Goal: Navigation & Orientation: Find specific page/section

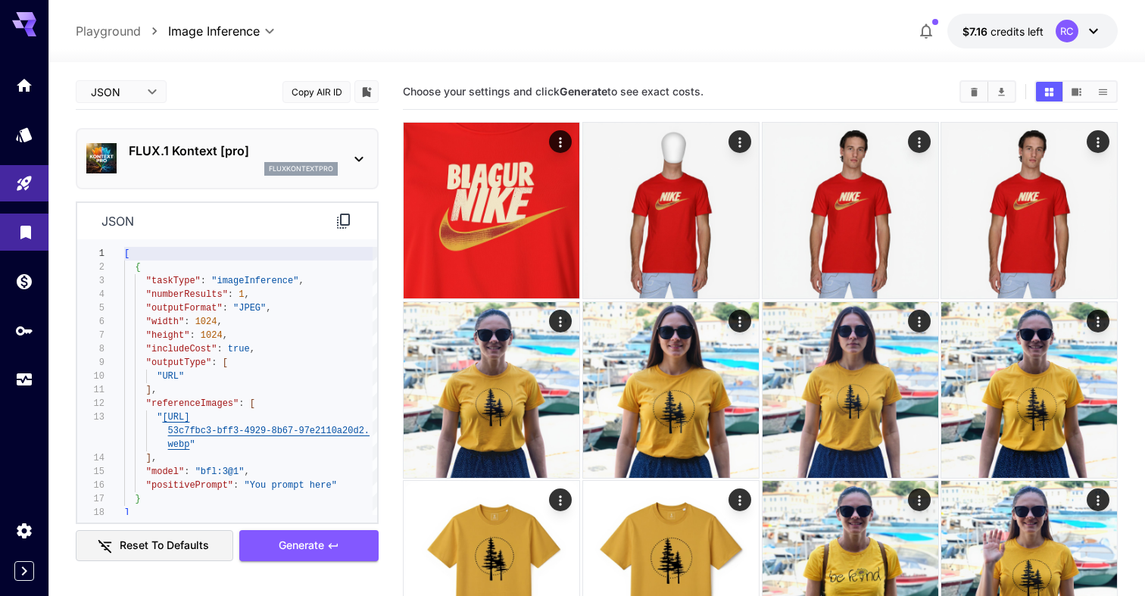
click at [30, 231] on icon "Library" at bounding box center [25, 228] width 11 height 14
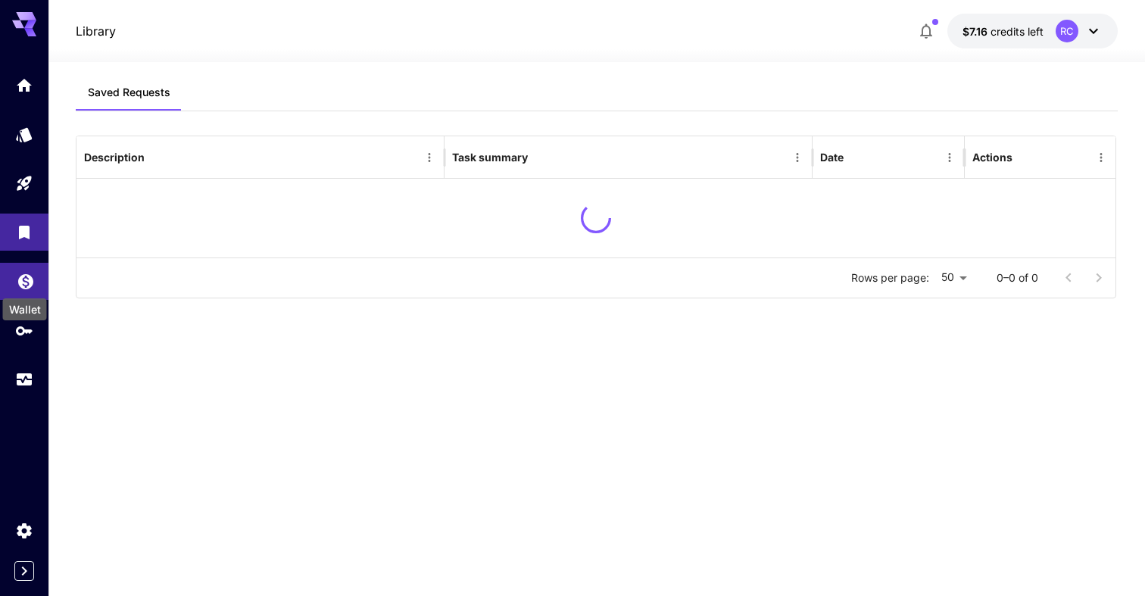
click at [25, 280] on icon "Wallet" at bounding box center [25, 277] width 15 height 15
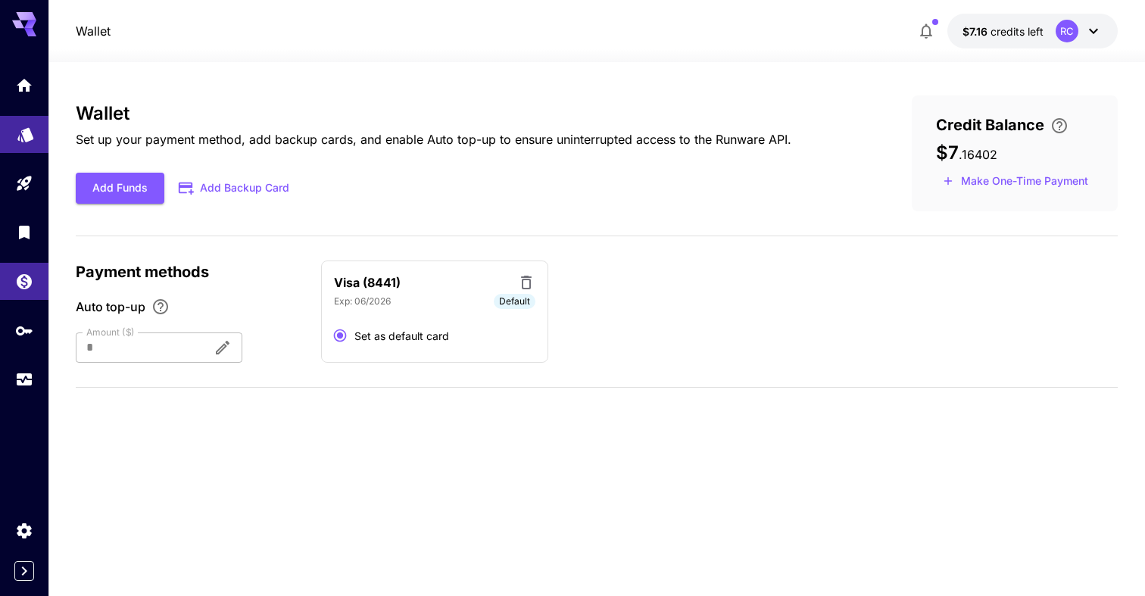
click at [30, 145] on link at bounding box center [24, 134] width 48 height 37
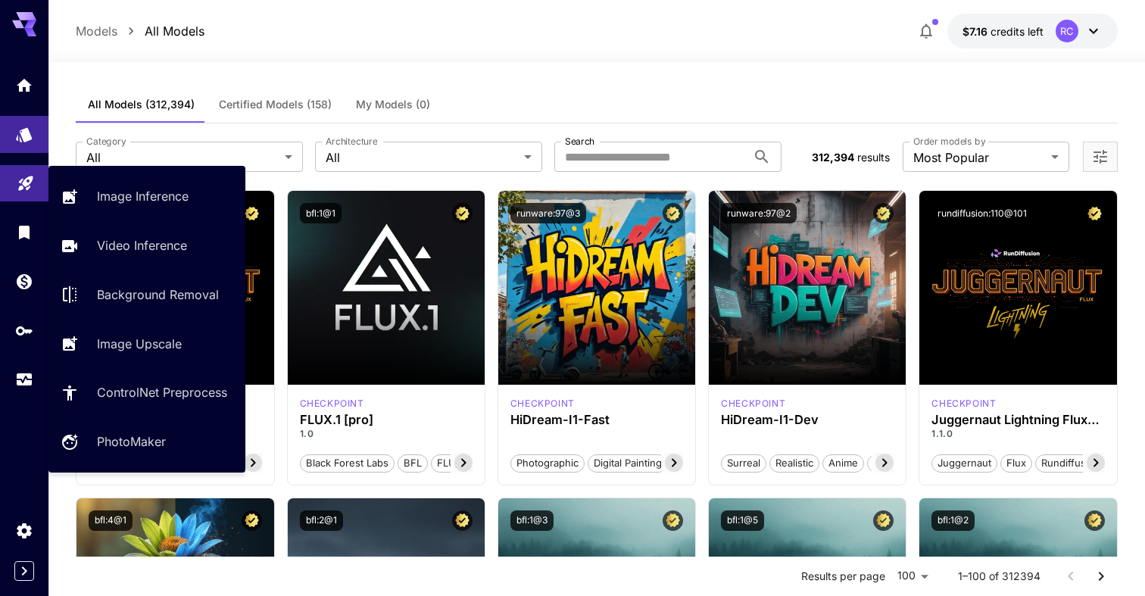
click at [31, 183] on icon "Playground" at bounding box center [26, 179] width 18 height 18
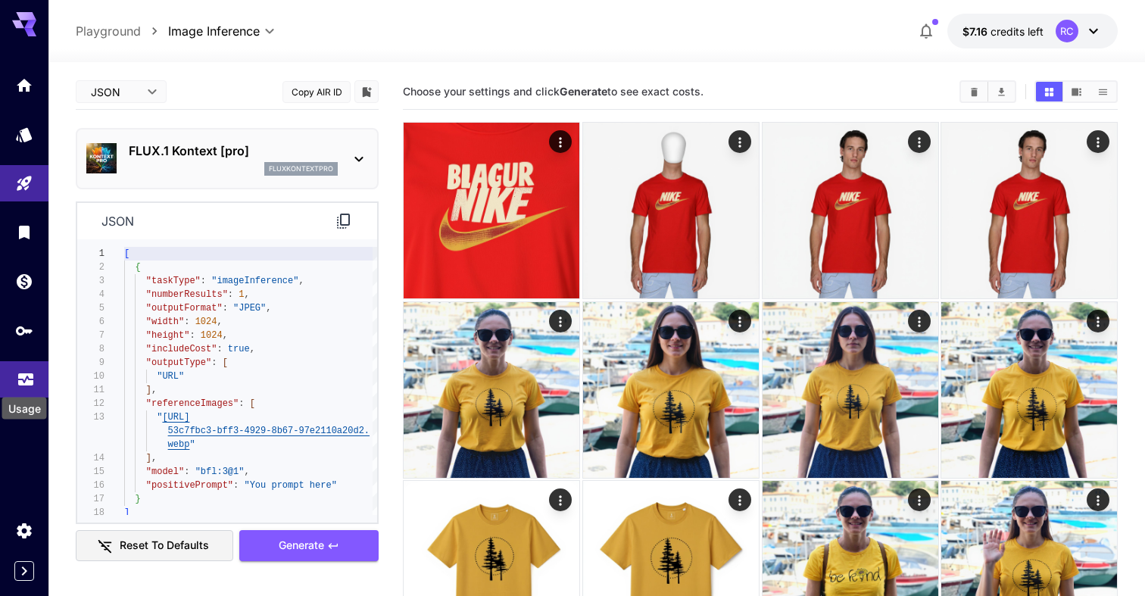
click at [27, 373] on icon "Usage" at bounding box center [26, 376] width 18 height 18
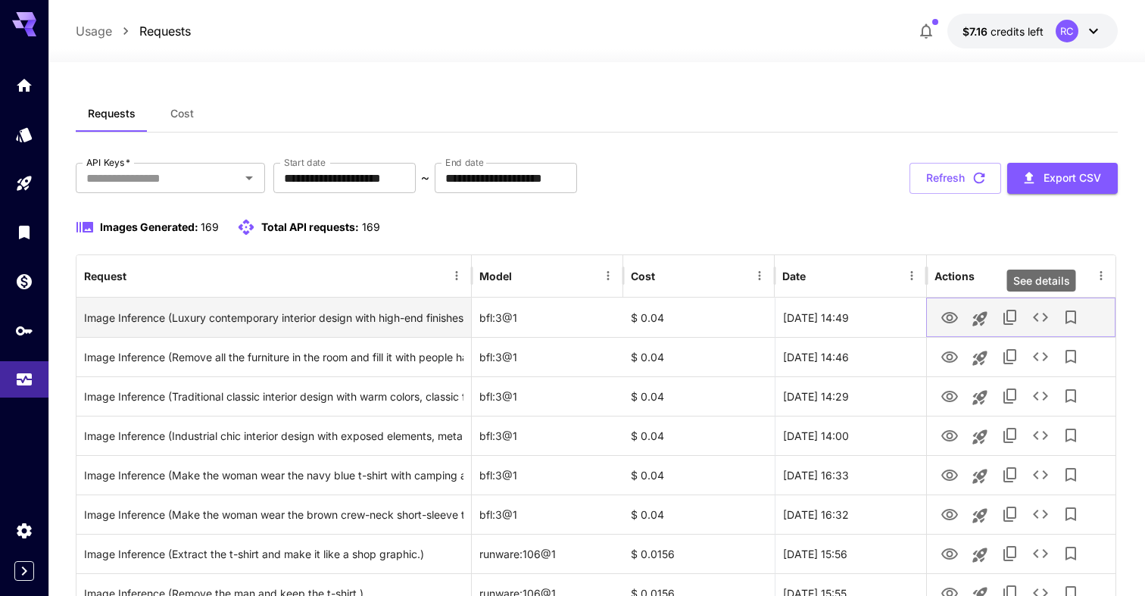
click at [1037, 316] on icon "See details" at bounding box center [1041, 317] width 18 height 18
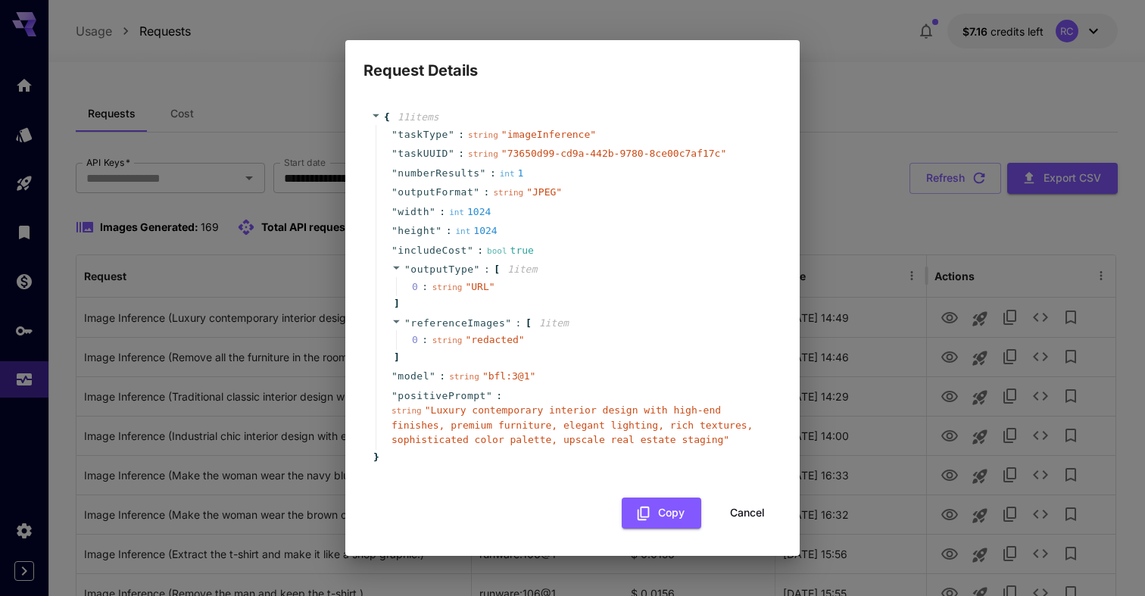
click at [755, 513] on button "Cancel" at bounding box center [748, 513] width 68 height 31
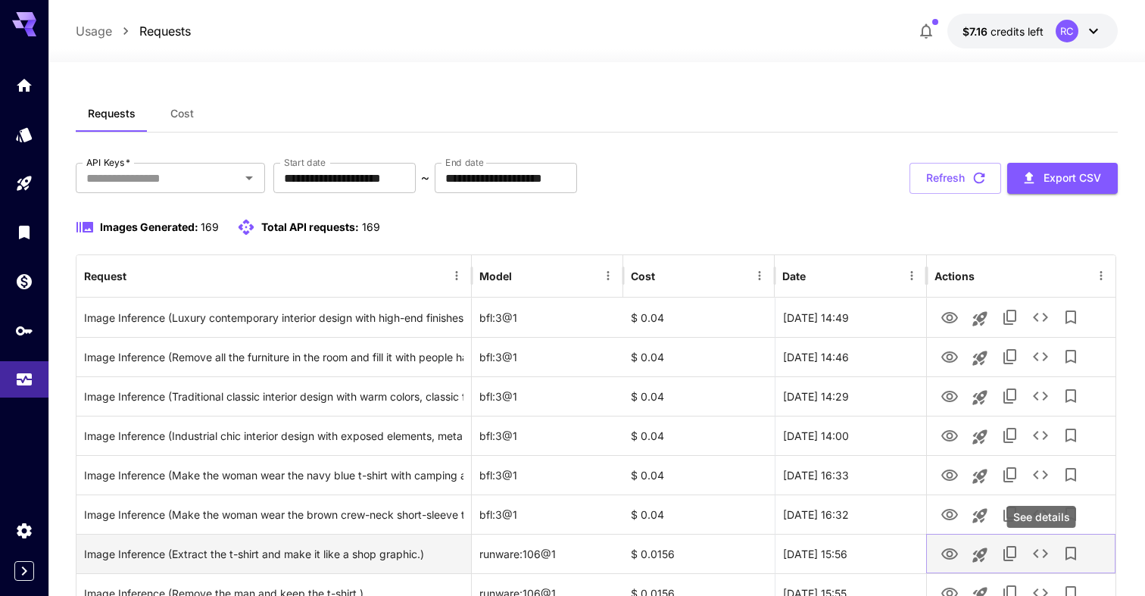
click at [1043, 548] on icon "See details" at bounding box center [1041, 554] width 18 height 18
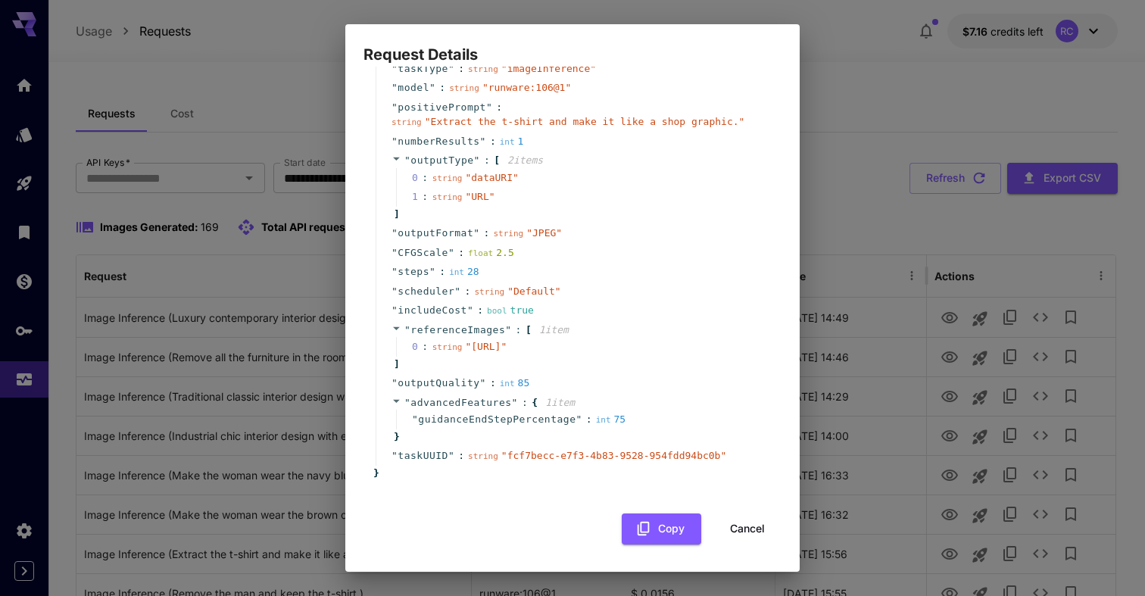
scroll to position [79, 0]
click at [749, 521] on button "Cancel" at bounding box center [748, 529] width 68 height 31
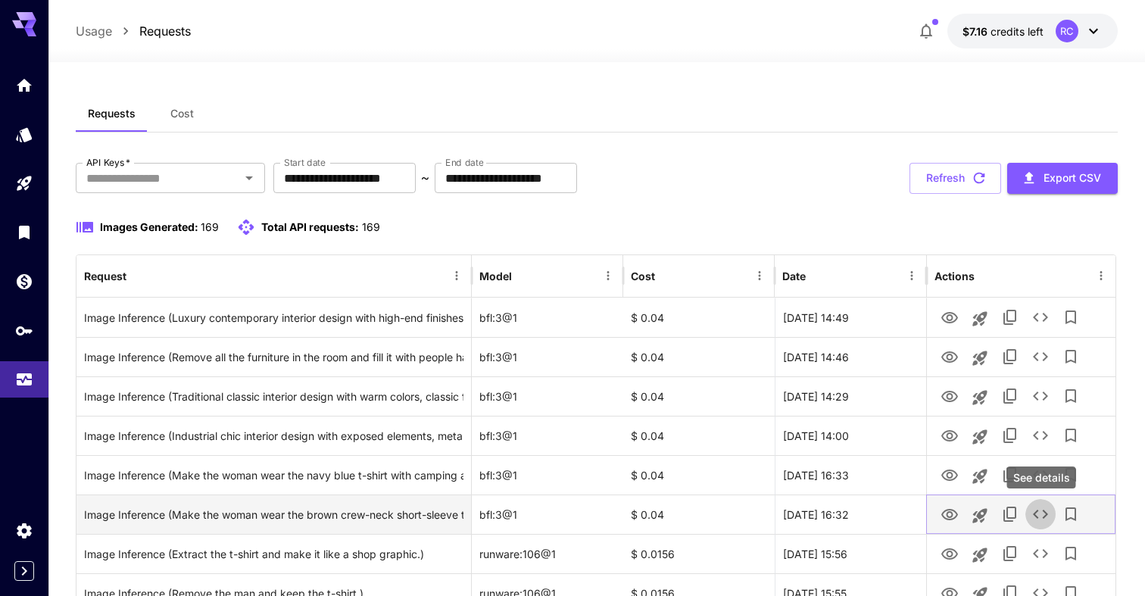
click at [1039, 511] on icon "See details" at bounding box center [1041, 514] width 18 height 18
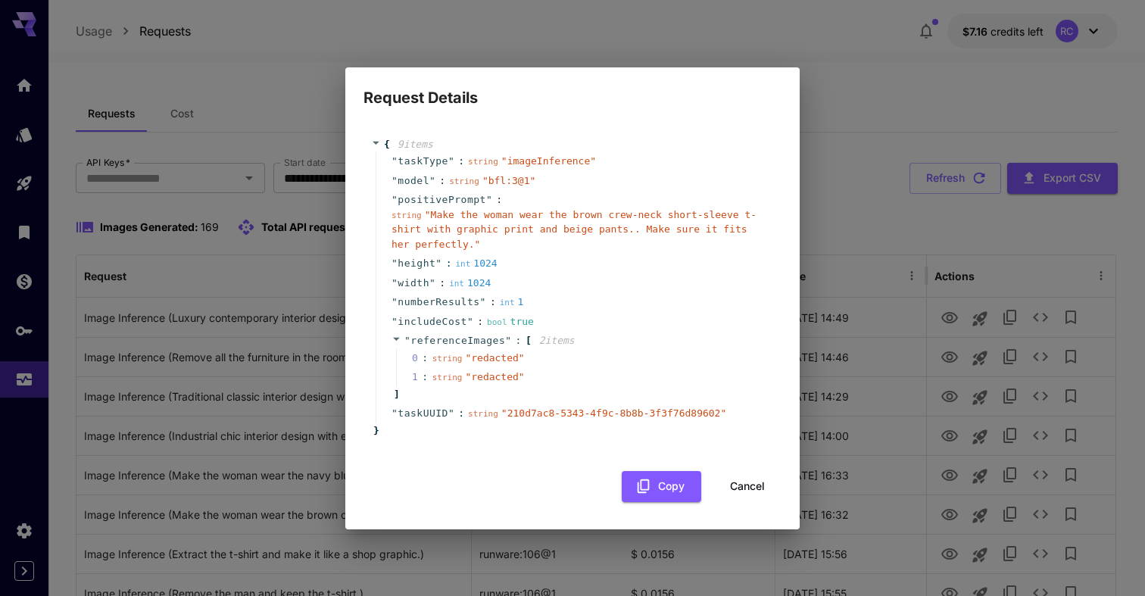
click at [752, 499] on button "Cancel" at bounding box center [748, 486] width 68 height 31
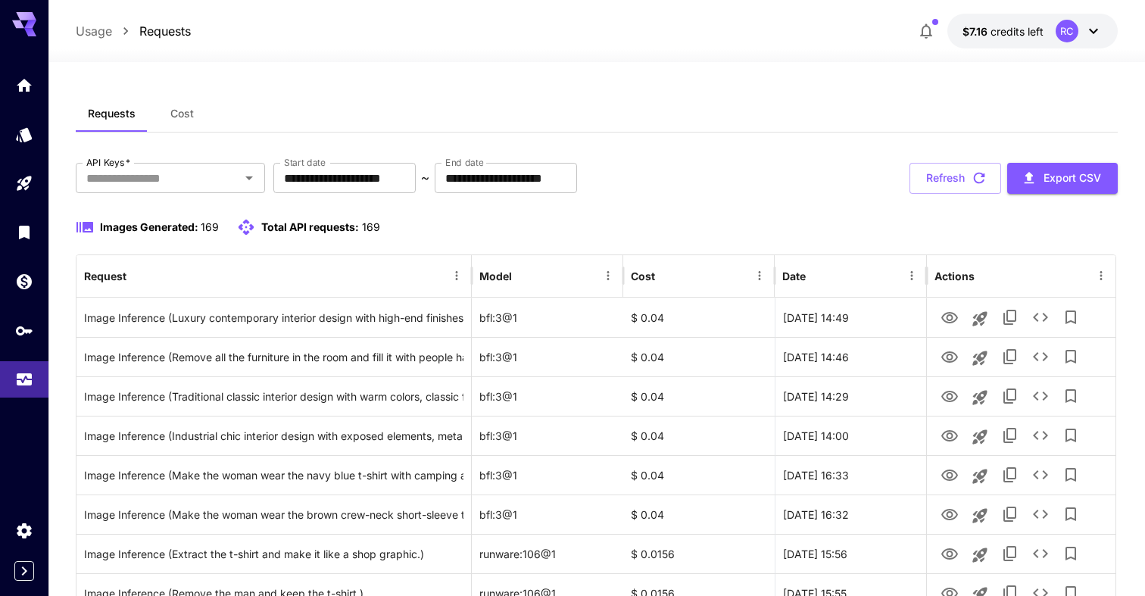
click at [922, 28] on icon "button" at bounding box center [926, 31] width 12 height 15
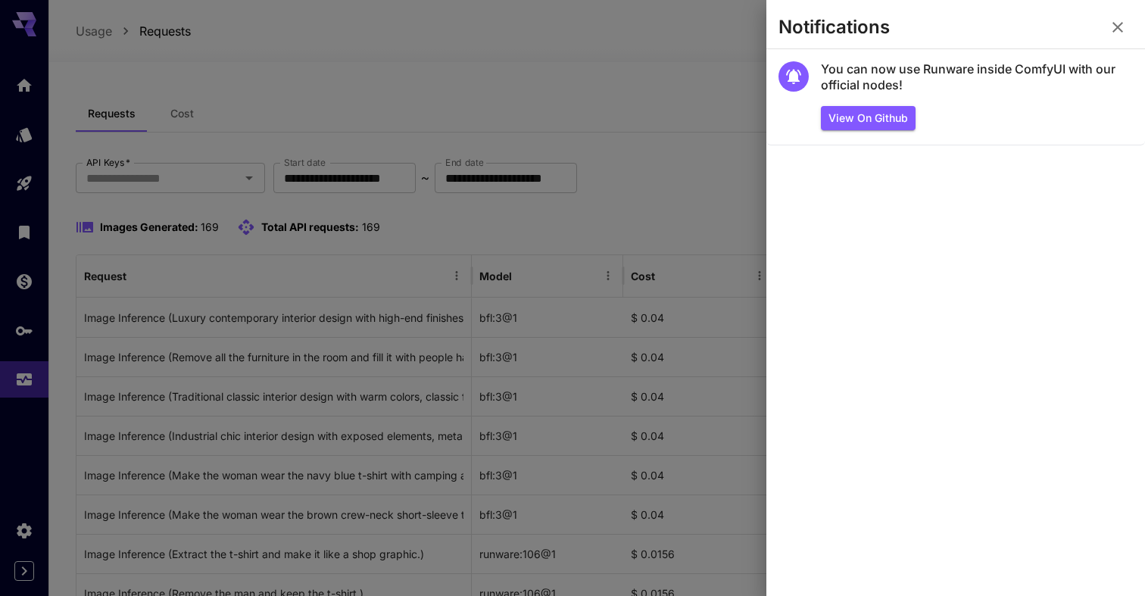
click at [727, 118] on div at bounding box center [572, 298] width 1145 height 596
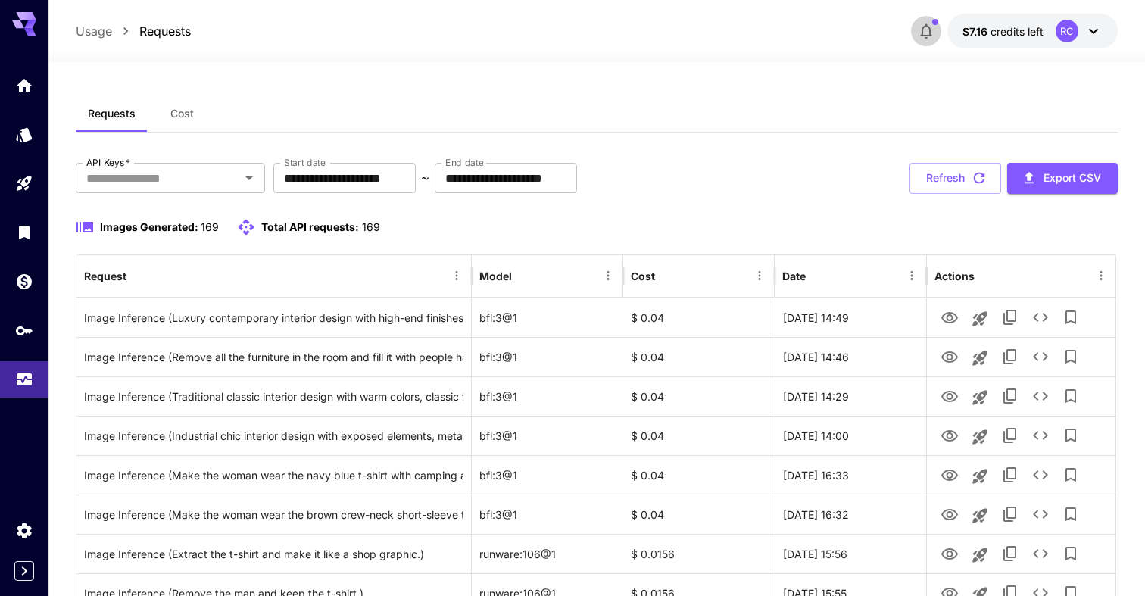
click at [921, 17] on button "button" at bounding box center [926, 31] width 30 height 30
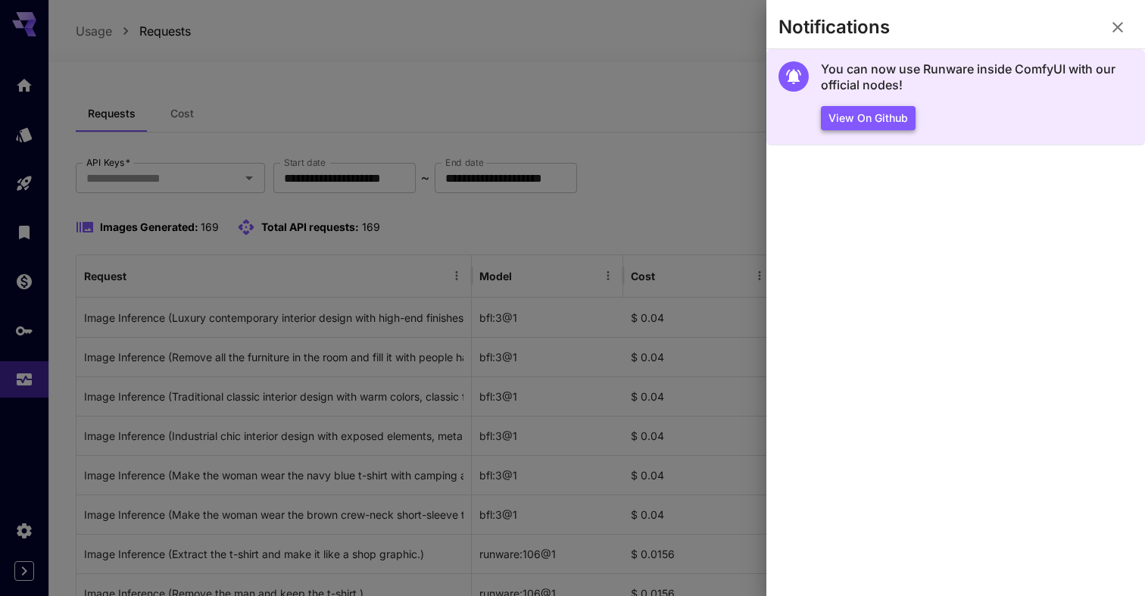
click at [867, 116] on button "View on Github" at bounding box center [868, 118] width 95 height 25
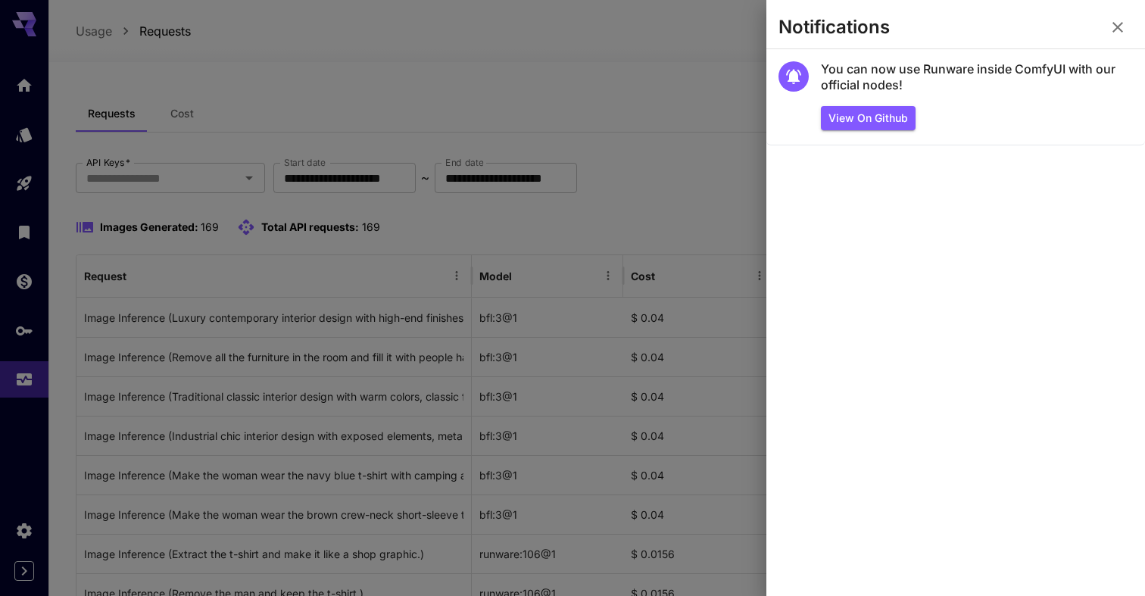
click at [722, 114] on div at bounding box center [572, 298] width 1145 height 596
